Goal: Find specific page/section

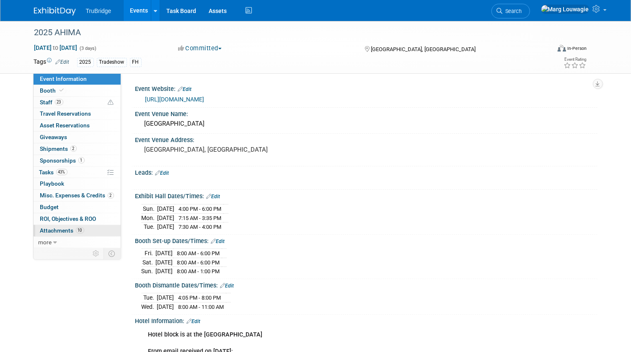
click at [66, 227] on span "Attachments 10" at bounding box center [62, 230] width 44 height 7
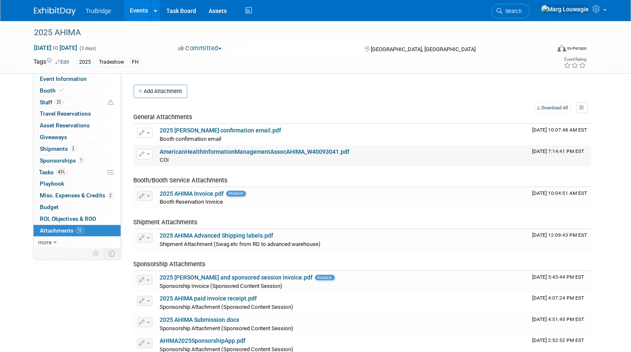
click at [291, 151] on link "AmericanHealthInformationManagementAssocAHIMA_W40093041.pdf" at bounding box center [255, 151] width 190 height 7
click at [522, 12] on span "Search" at bounding box center [511, 11] width 19 height 6
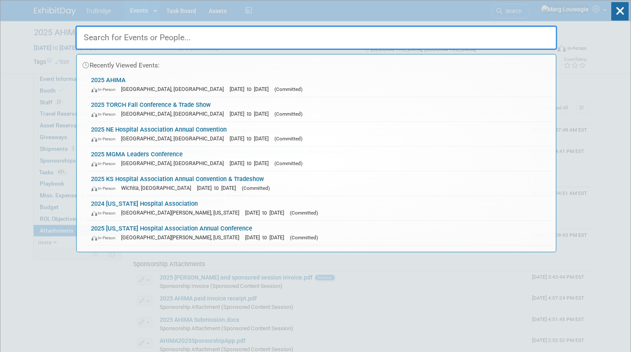
click at [529, 38] on input "text" at bounding box center [316, 38] width 482 height 24
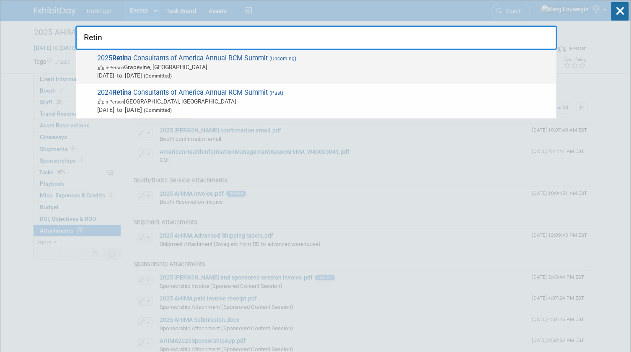
type input "Retin"
click at [234, 69] on span "In-Person Grapevine, TX" at bounding box center [325, 67] width 454 height 8
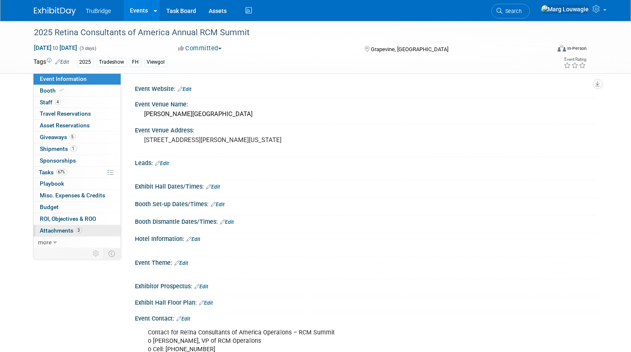
click at [59, 232] on span "Attachments 3" at bounding box center [61, 230] width 42 height 7
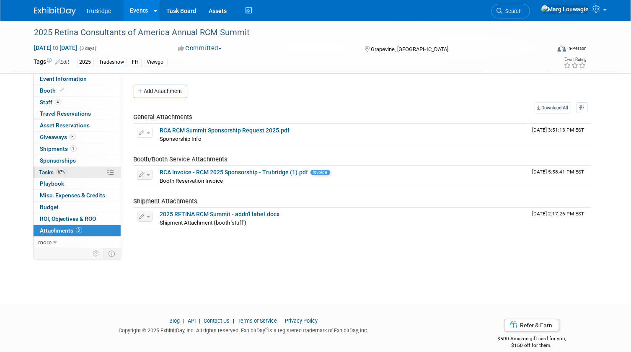
click at [45, 170] on span "Tasks 67%" at bounding box center [53, 172] width 28 height 7
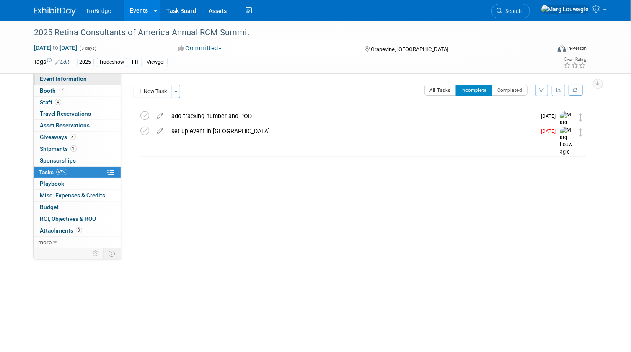
click at [96, 82] on link "Event Information" at bounding box center [76, 78] width 87 height 11
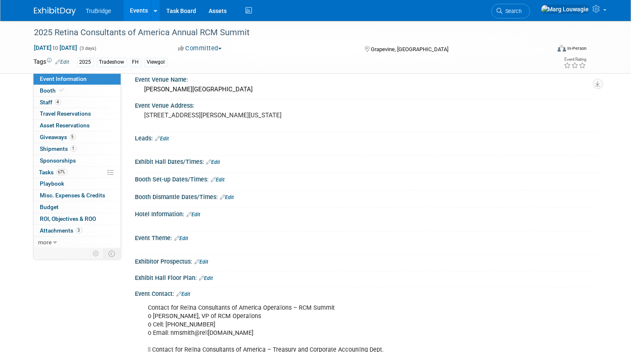
scroll to position [38, 0]
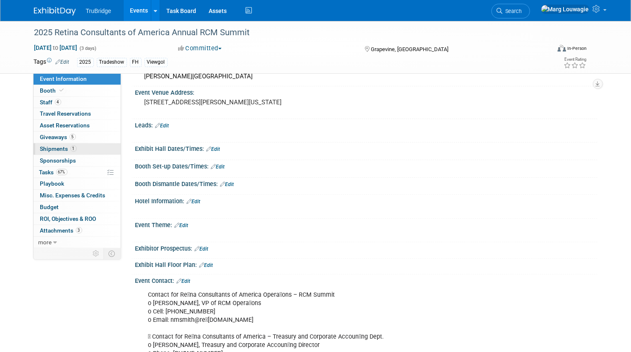
click at [56, 151] on span "Shipments 1" at bounding box center [58, 148] width 36 height 7
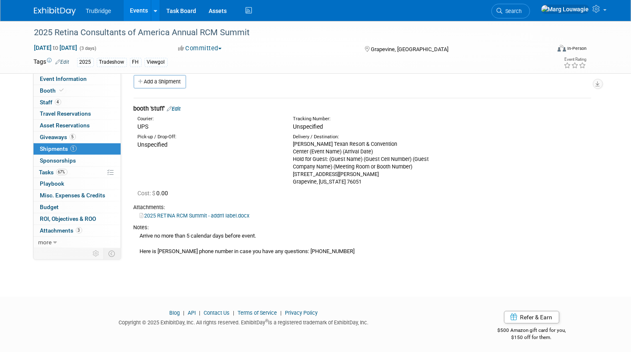
scroll to position [13, 0]
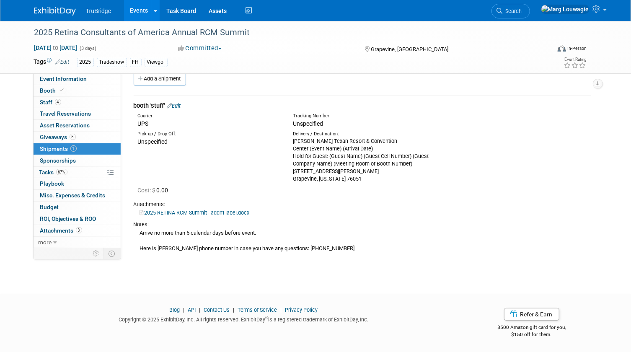
click at [218, 211] on link "2025 RETINA RCM Summit - addn'l label.docx" at bounding box center [195, 212] width 110 height 6
click at [86, 88] on link "Booth" at bounding box center [76, 90] width 87 height 11
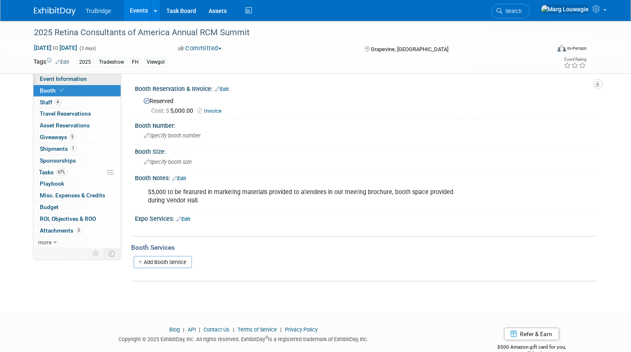
click at [108, 77] on link "Event Information" at bounding box center [76, 78] width 87 height 11
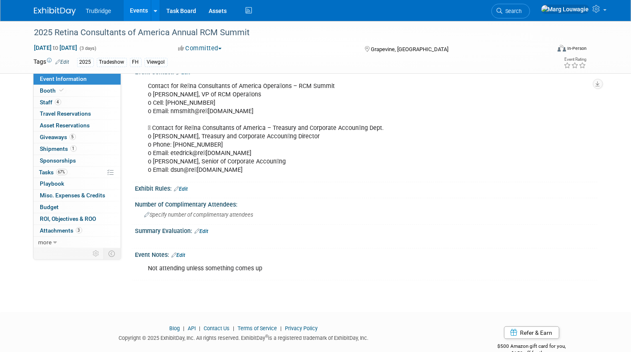
scroll to position [263, 0]
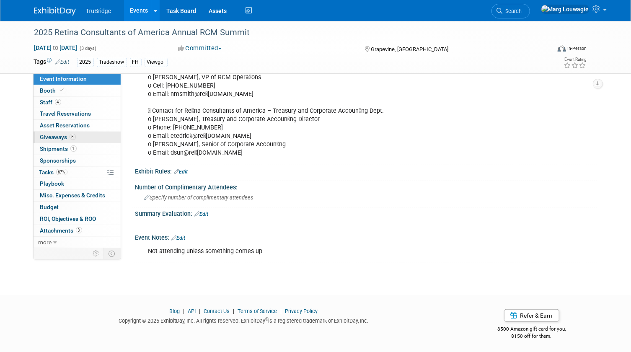
click at [84, 135] on link "5 Giveaways 5" at bounding box center [76, 136] width 87 height 11
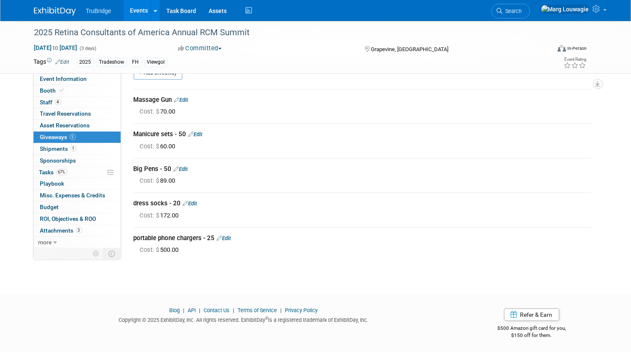
scroll to position [0, 0]
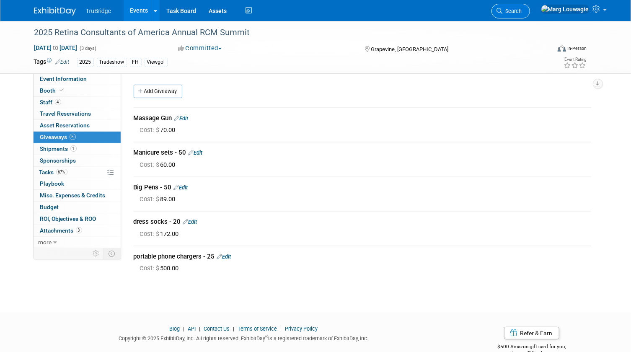
click at [522, 9] on span "Search" at bounding box center [511, 11] width 19 height 6
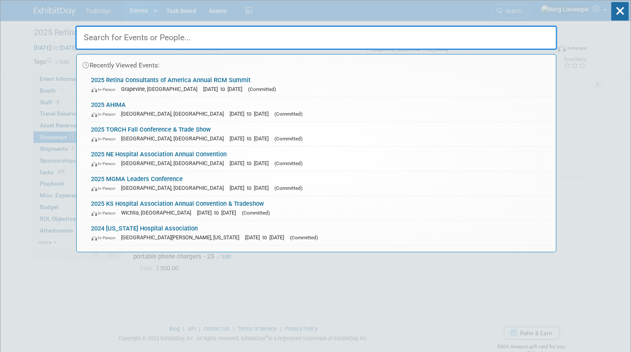
click at [528, 34] on input "text" at bounding box center [316, 38] width 482 height 24
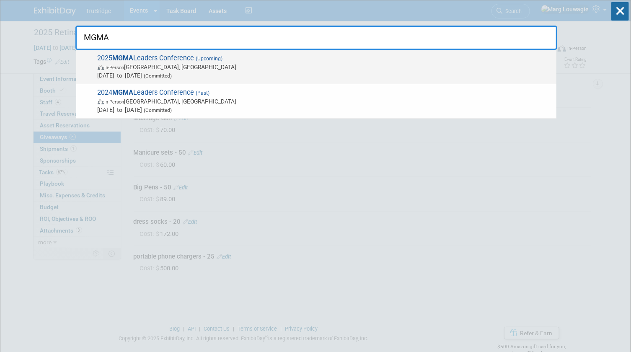
type input "MGMA"
click at [120, 65] on span "In-Person" at bounding box center [115, 67] width 20 height 5
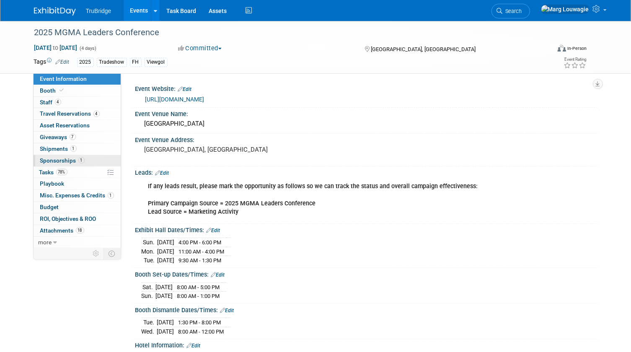
click at [55, 155] on link "1 Sponsorships 1" at bounding box center [76, 160] width 87 height 11
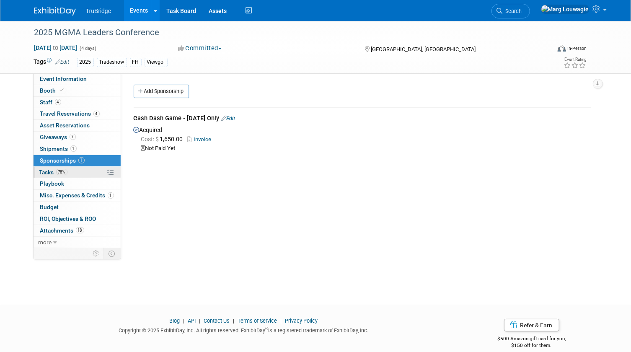
click at [48, 172] on span "Tasks 78%" at bounding box center [53, 172] width 28 height 7
